Goal: Register for event/course

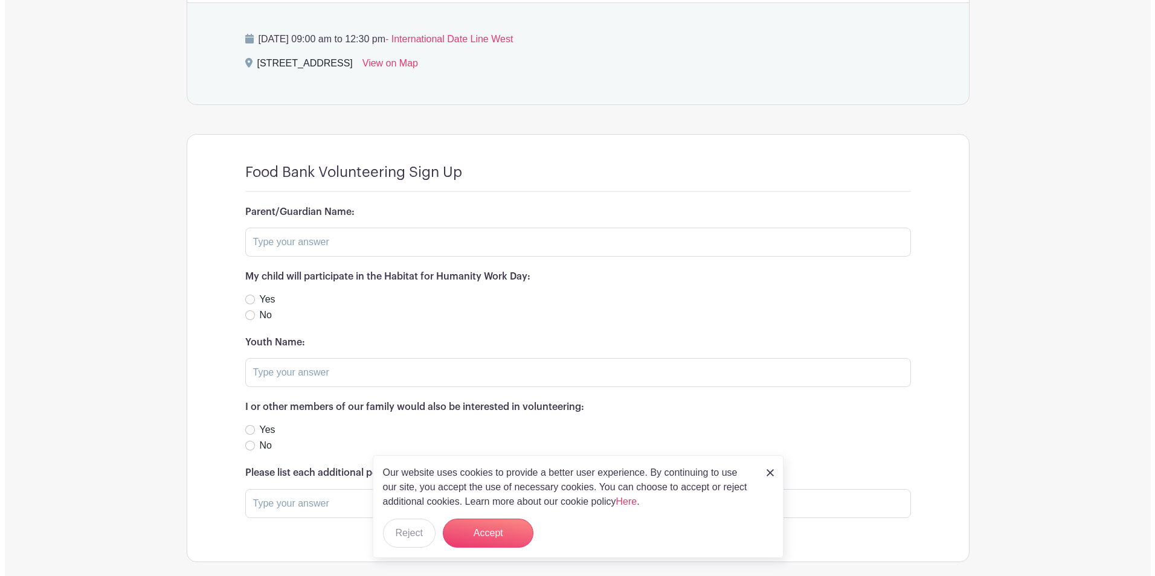
scroll to position [664, 0]
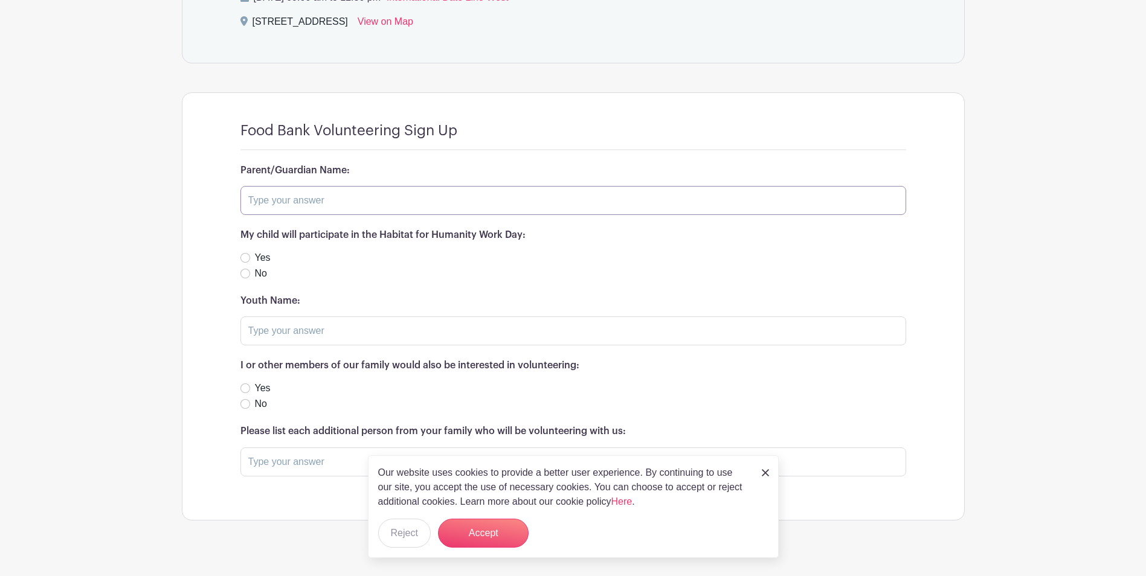
click at [385, 201] on input "text" at bounding box center [573, 200] width 666 height 29
type input "[PERSON_NAME]"
click at [257, 258] on label "Yes" at bounding box center [263, 258] width 16 height 14
click at [250, 258] on input "Yes" at bounding box center [245, 258] width 10 height 10
radio input "true"
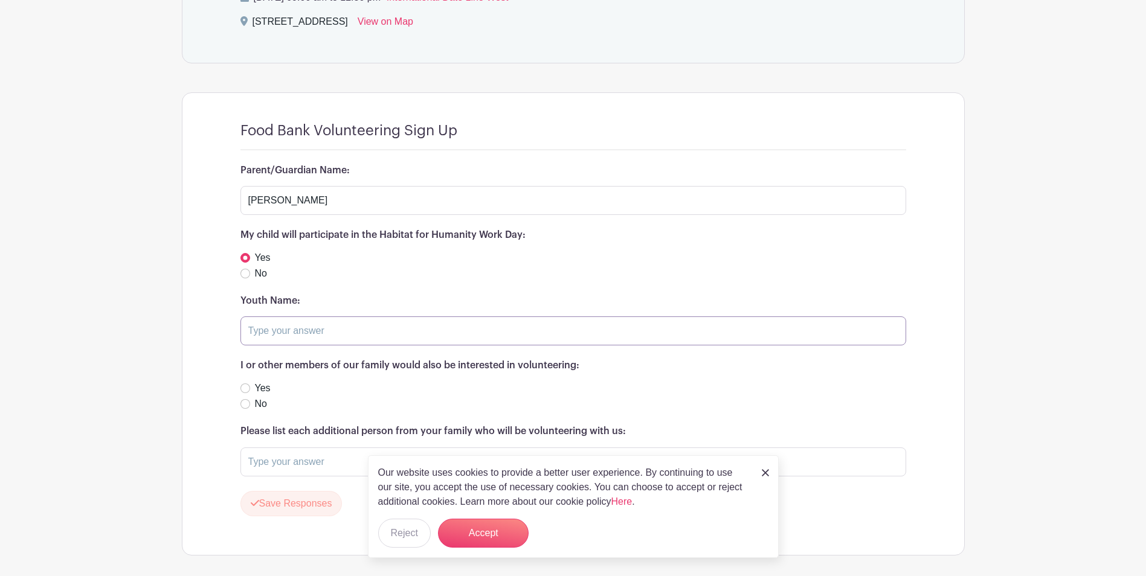
click at [272, 327] on input "text" at bounding box center [573, 331] width 666 height 29
type input "[PERSON_NAME]"
click at [250, 391] on div "Yes" at bounding box center [573, 388] width 666 height 14
click at [245, 385] on input "Yes" at bounding box center [245, 389] width 10 height 10
radio input "true"
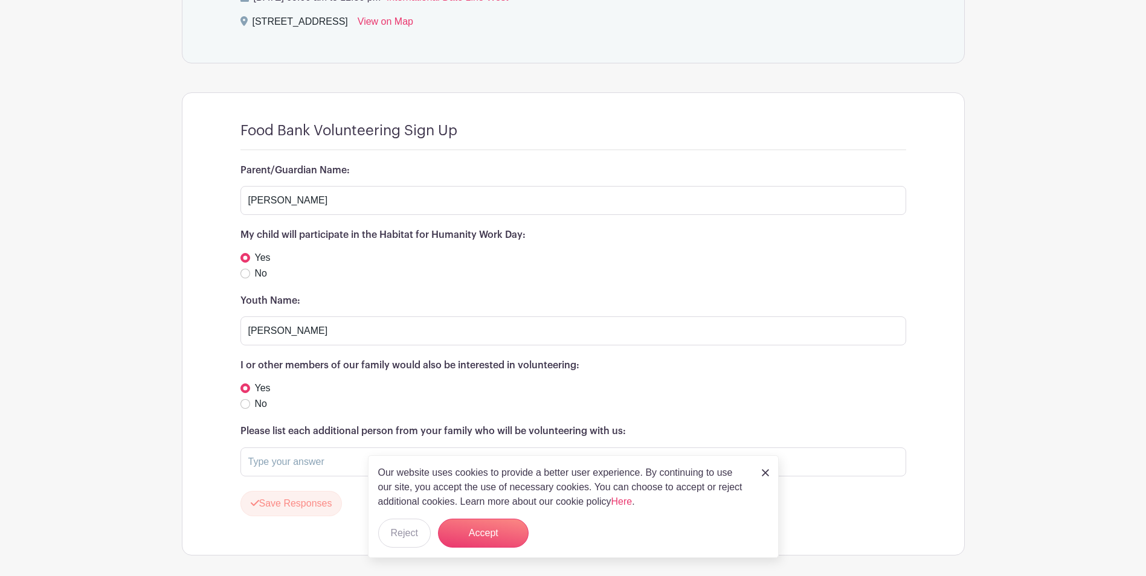
click at [764, 472] on img at bounding box center [765, 472] width 7 height 7
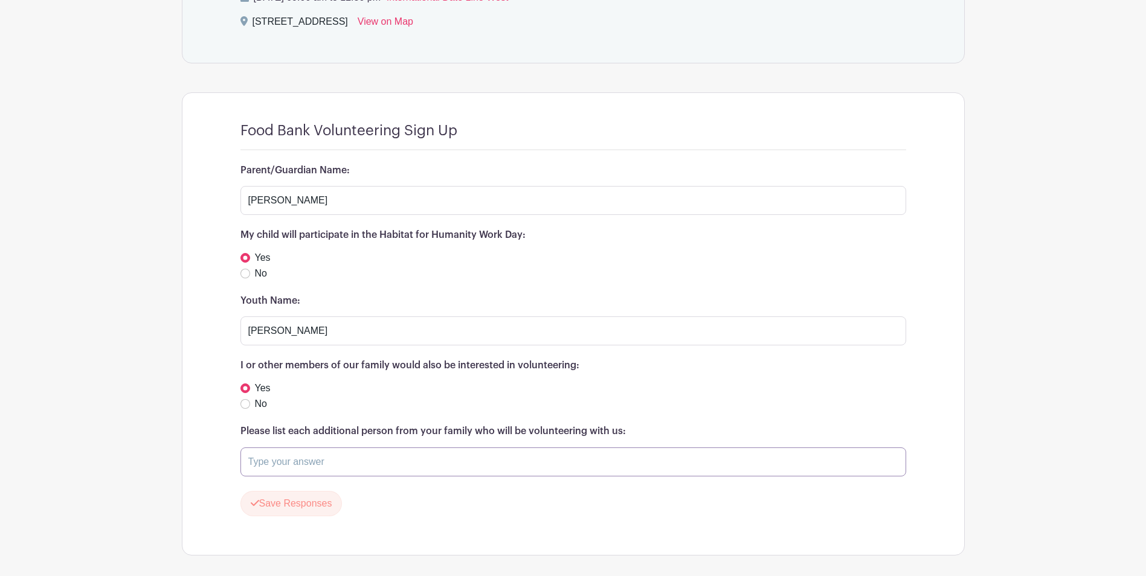
click at [389, 472] on input "text" at bounding box center [573, 462] width 666 height 29
type input "[PERSON_NAME] - if you need me"
click at [291, 497] on button "Save Responses" at bounding box center [291, 503] width 102 height 25
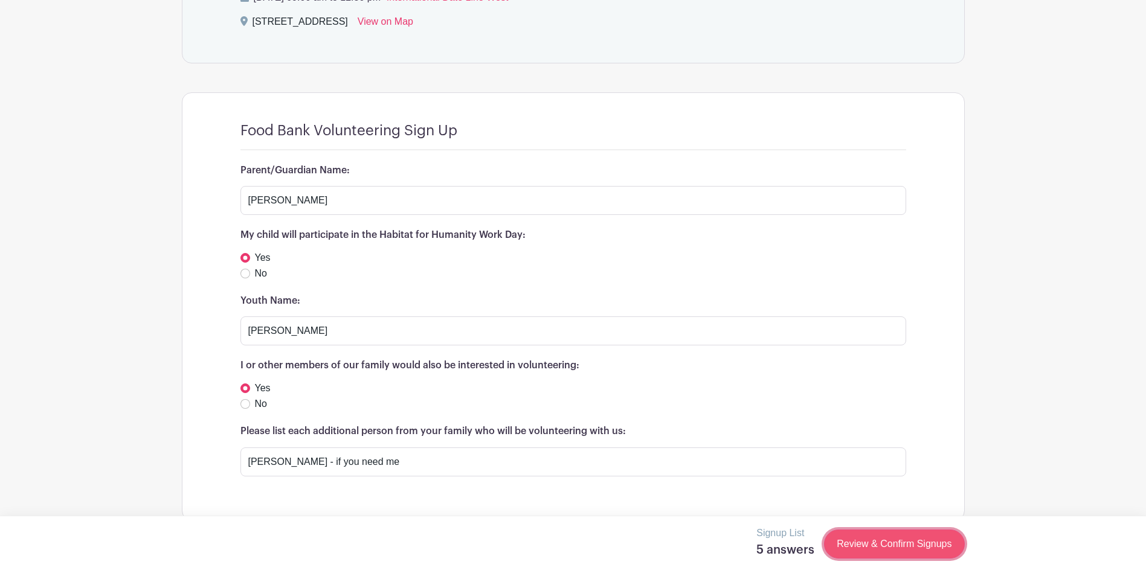
click at [877, 547] on link "Review & Confirm Signups" at bounding box center [894, 544] width 140 height 29
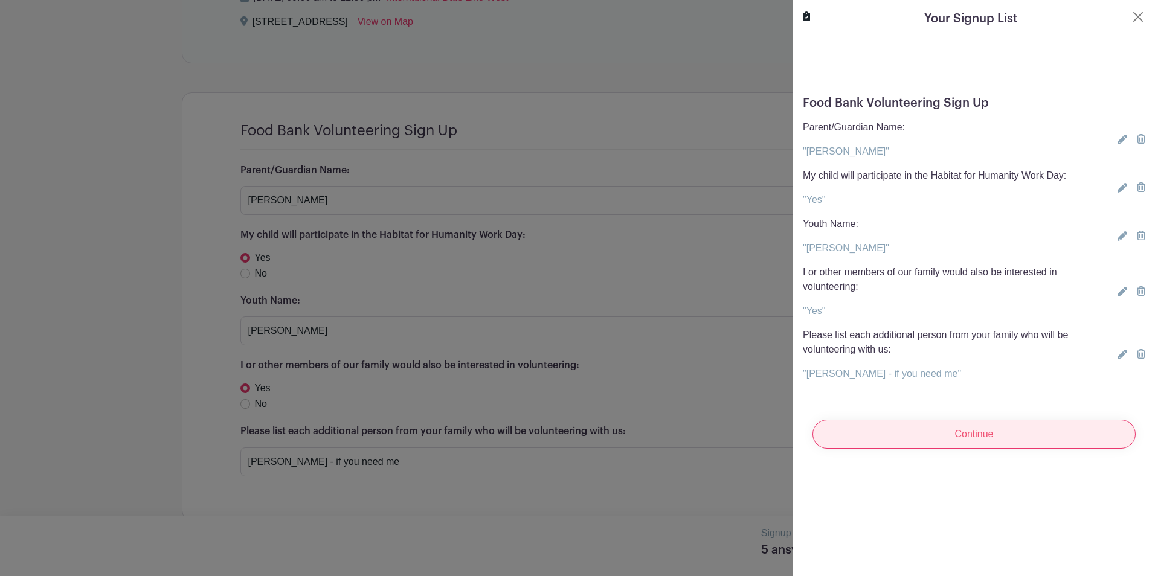
click at [959, 431] on input "Continue" at bounding box center [973, 434] width 323 height 29
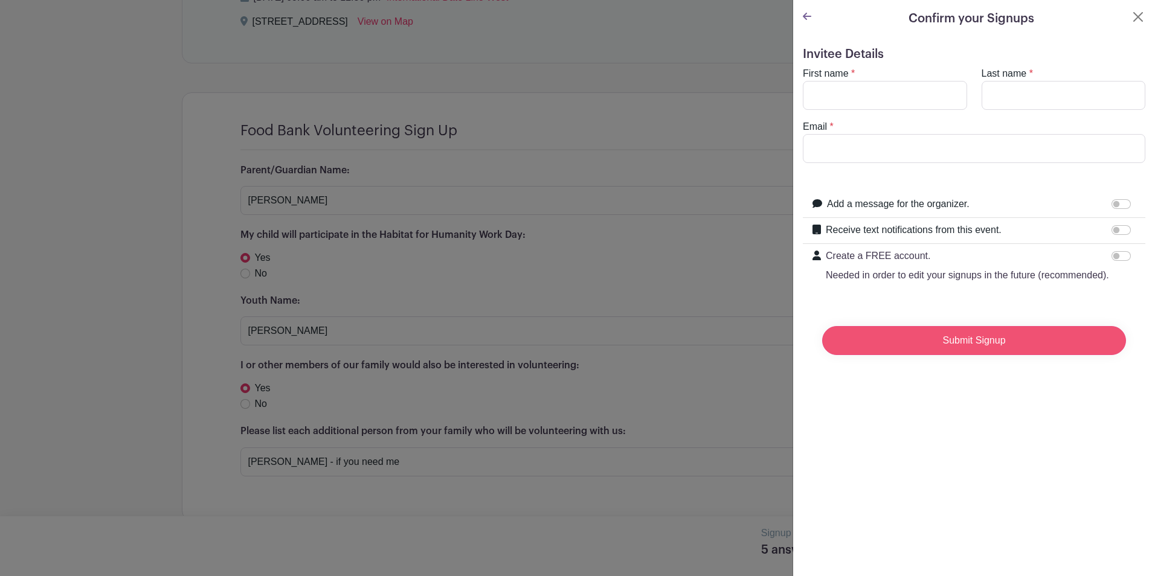
click at [968, 355] on input "Submit Signup" at bounding box center [974, 340] width 304 height 29
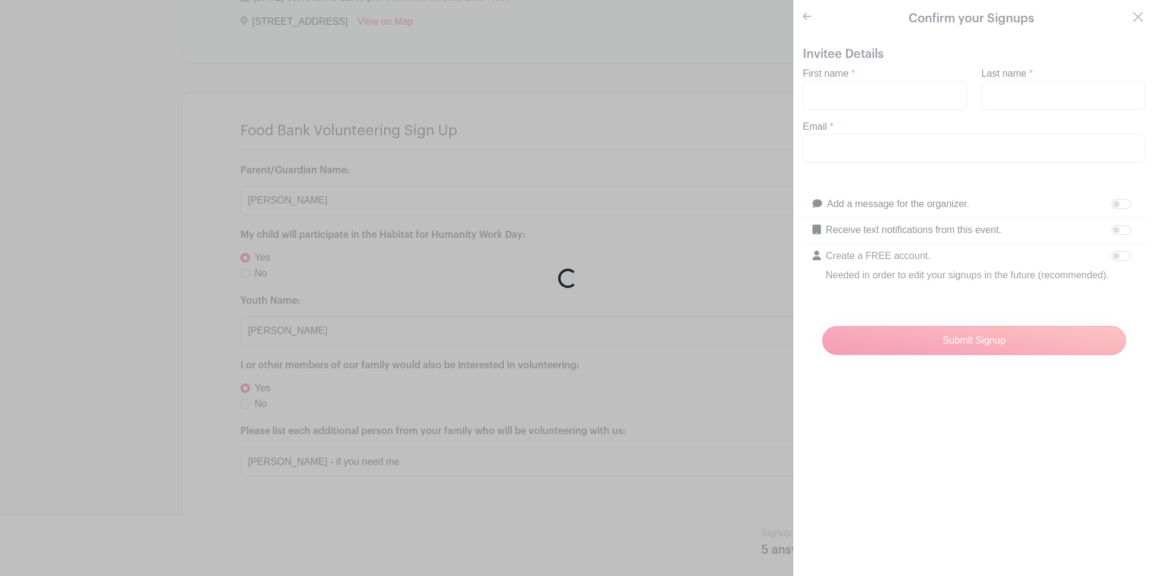
click at [912, 92] on div "Loading..." at bounding box center [577, 288] width 1155 height 576
click at [866, 101] on div "Loading..." at bounding box center [577, 288] width 1155 height 576
click at [1029, 315] on div "Loading..." at bounding box center [577, 288] width 1155 height 576
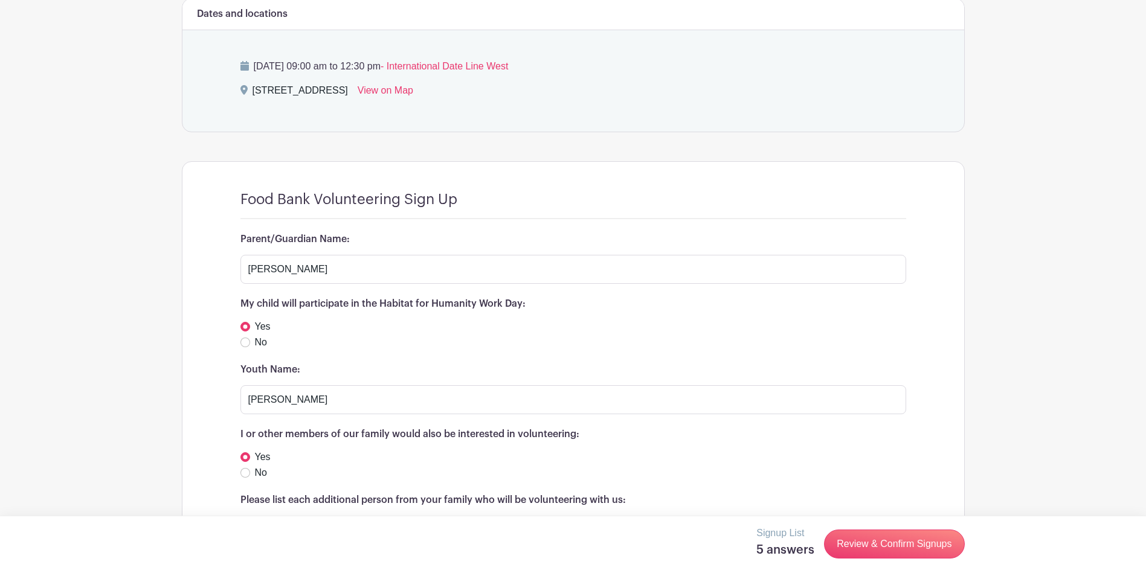
scroll to position [684, 0]
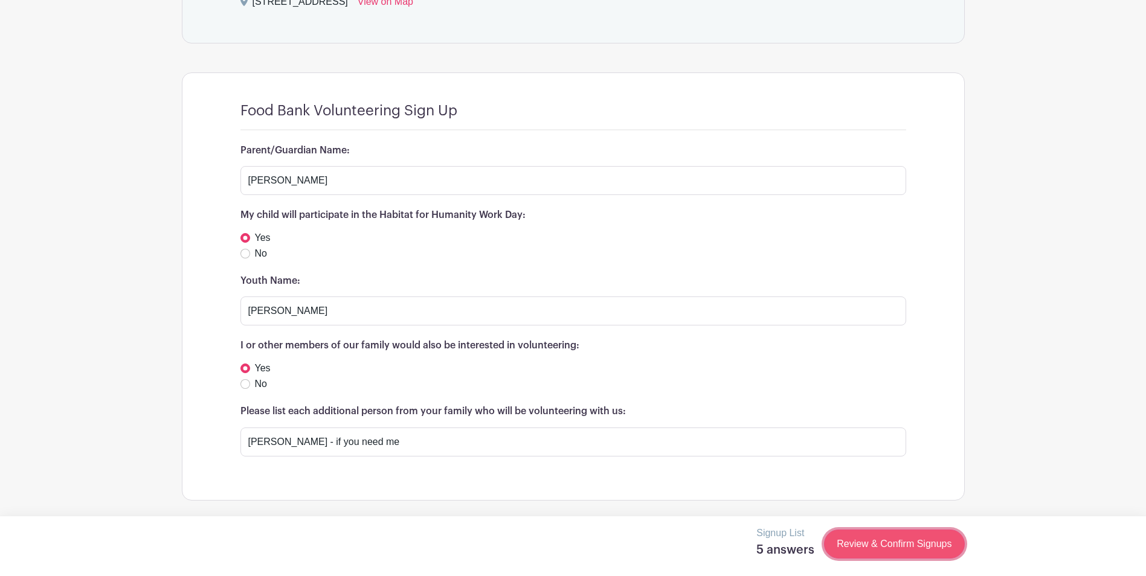
click at [895, 547] on link "Review & Confirm Signups" at bounding box center [894, 544] width 140 height 29
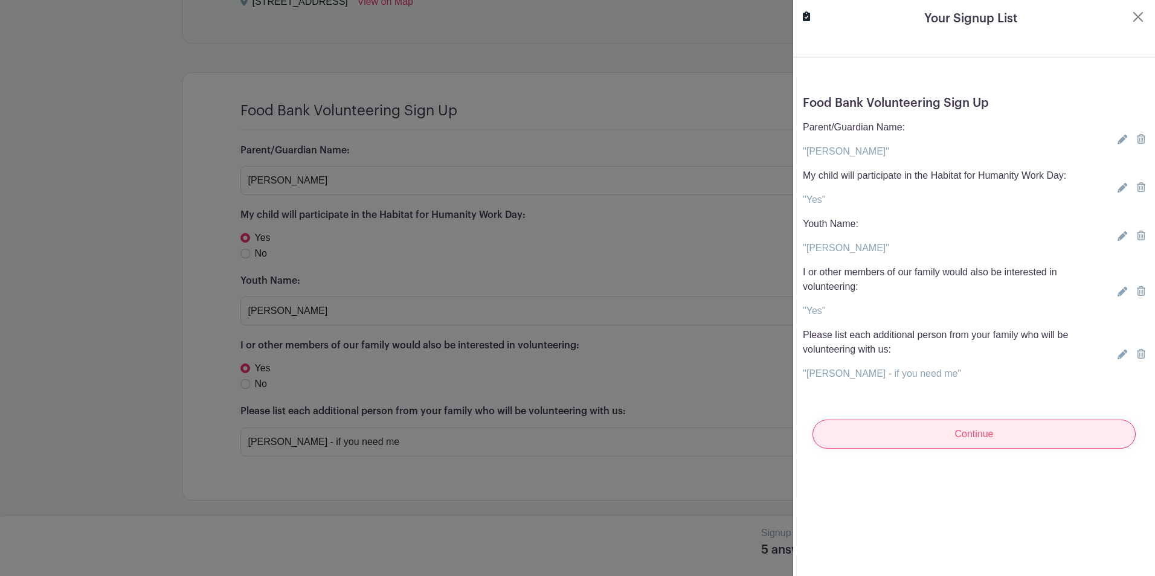
click at [921, 425] on input "Continue" at bounding box center [973, 434] width 323 height 29
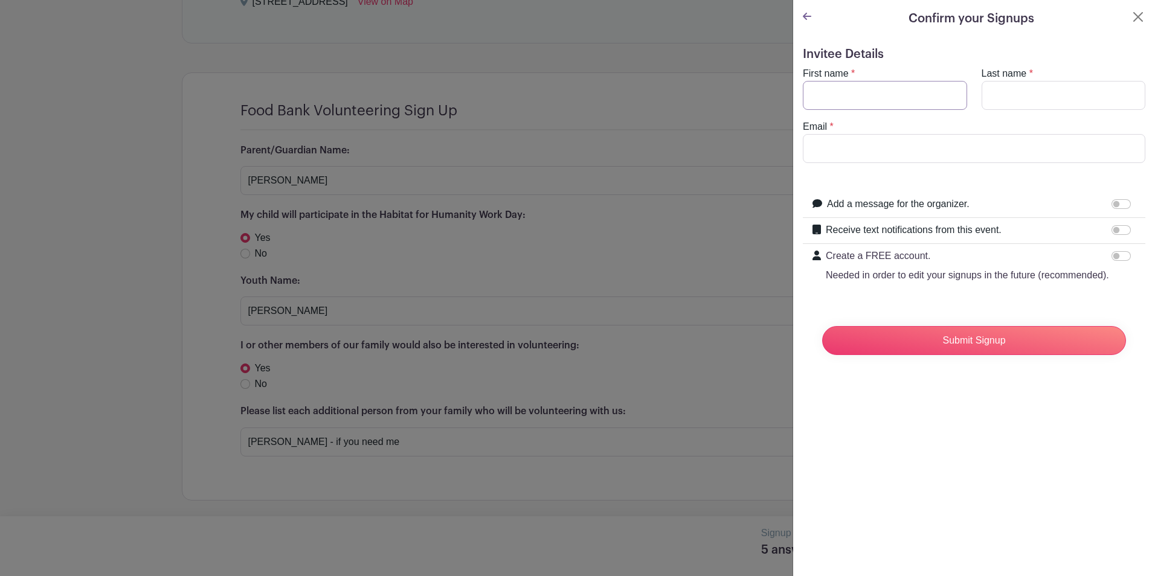
click at [881, 89] on input "First name" at bounding box center [885, 95] width 164 height 29
type input "[PERSON_NAME]"
type input "Scott"
type input "rebeccascott333@yahoo.com"
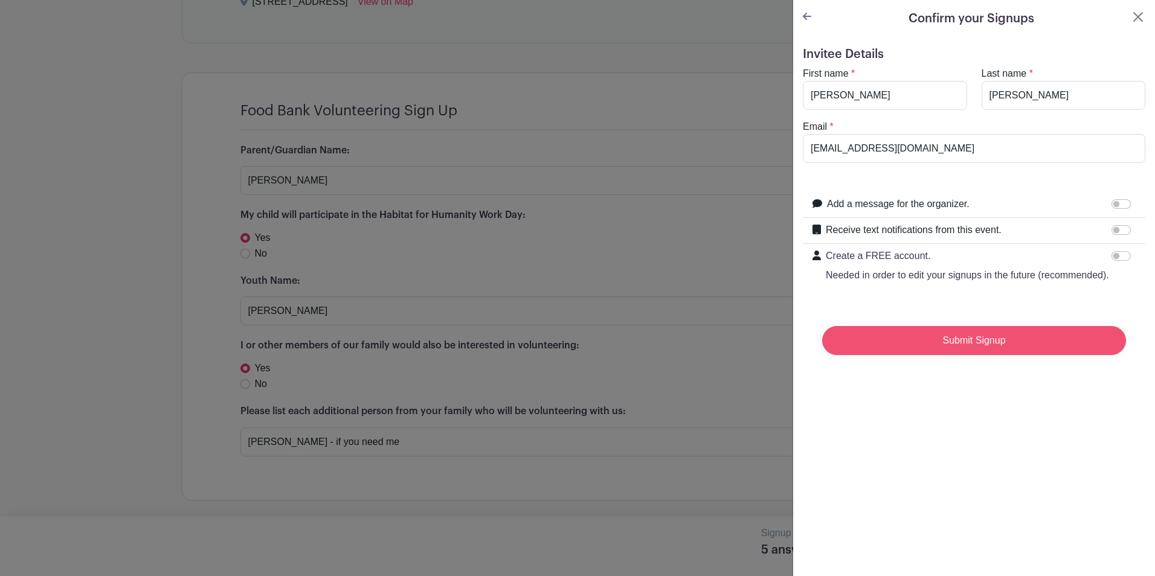
click at [981, 355] on input "Submit Signup" at bounding box center [974, 340] width 304 height 29
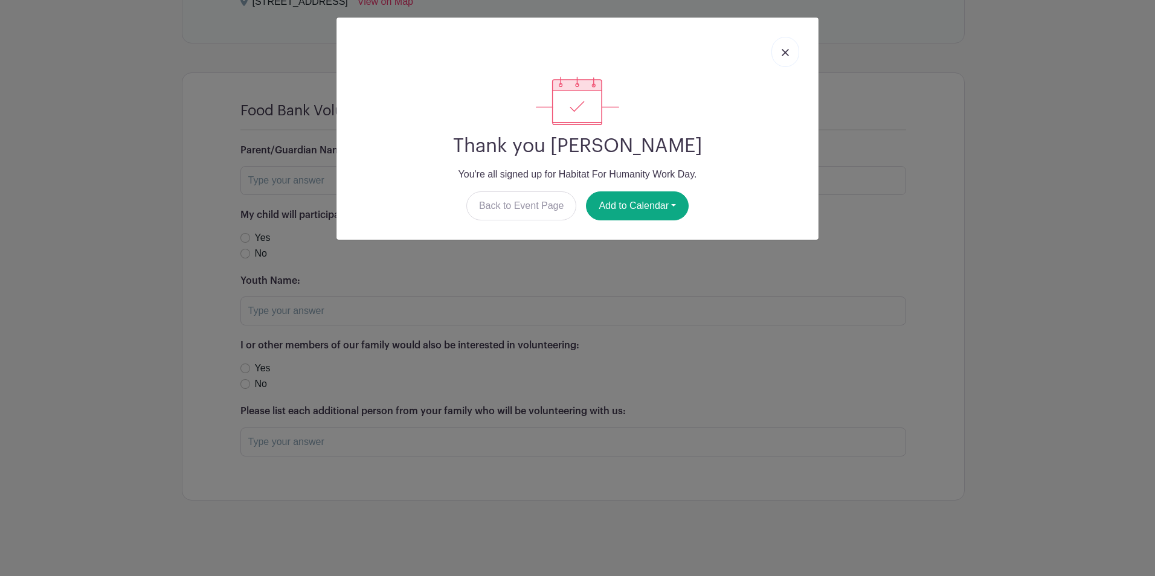
click at [789, 51] on link at bounding box center [785, 52] width 28 height 30
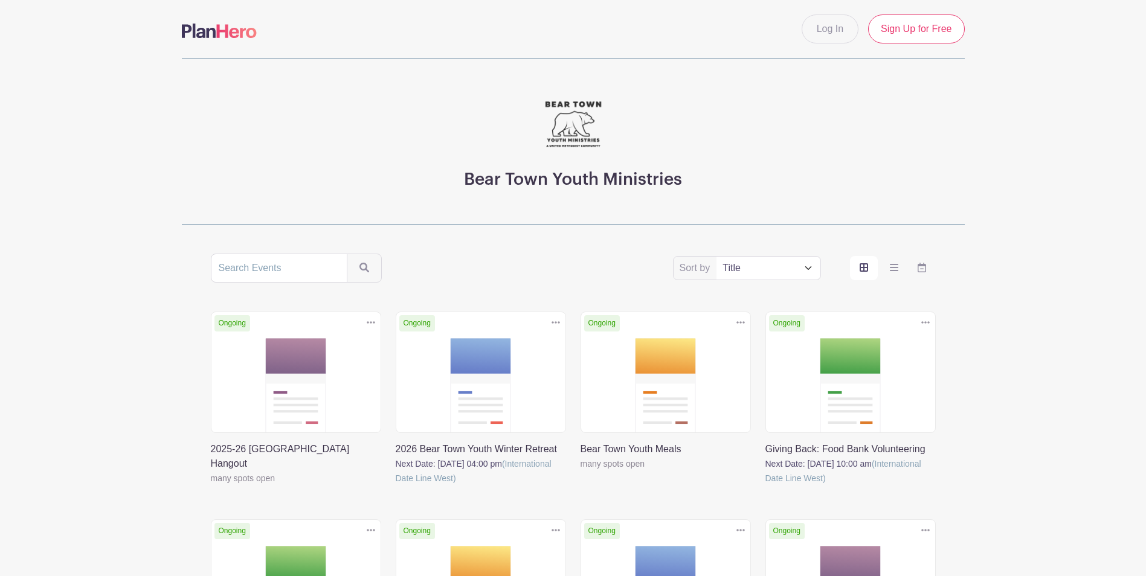
click at [580, 471] on link at bounding box center [580, 471] width 0 height 0
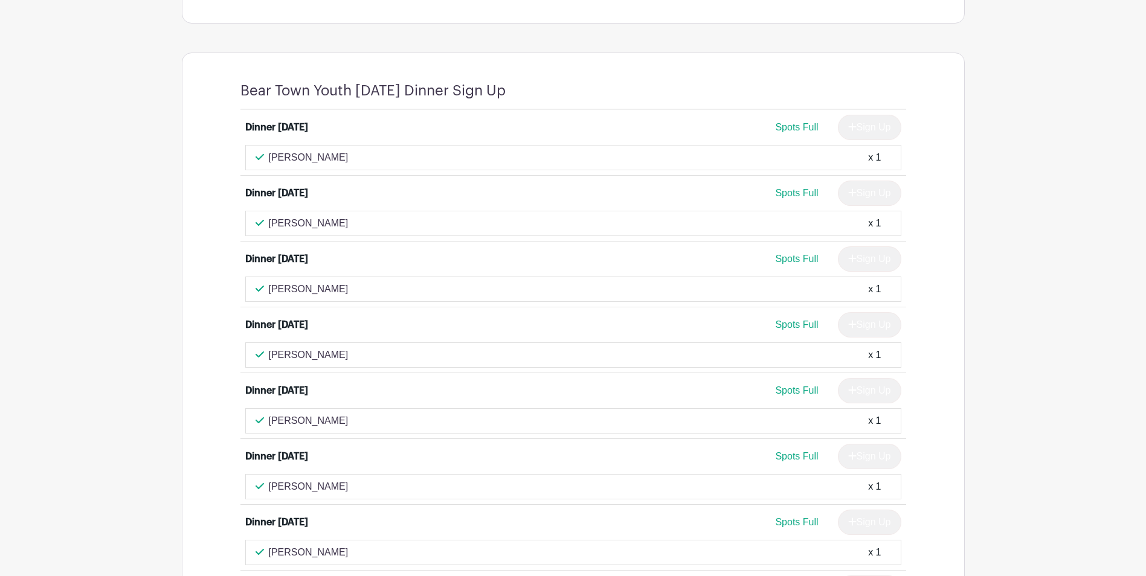
scroll to position [966, 0]
